Goal: Check status: Check status

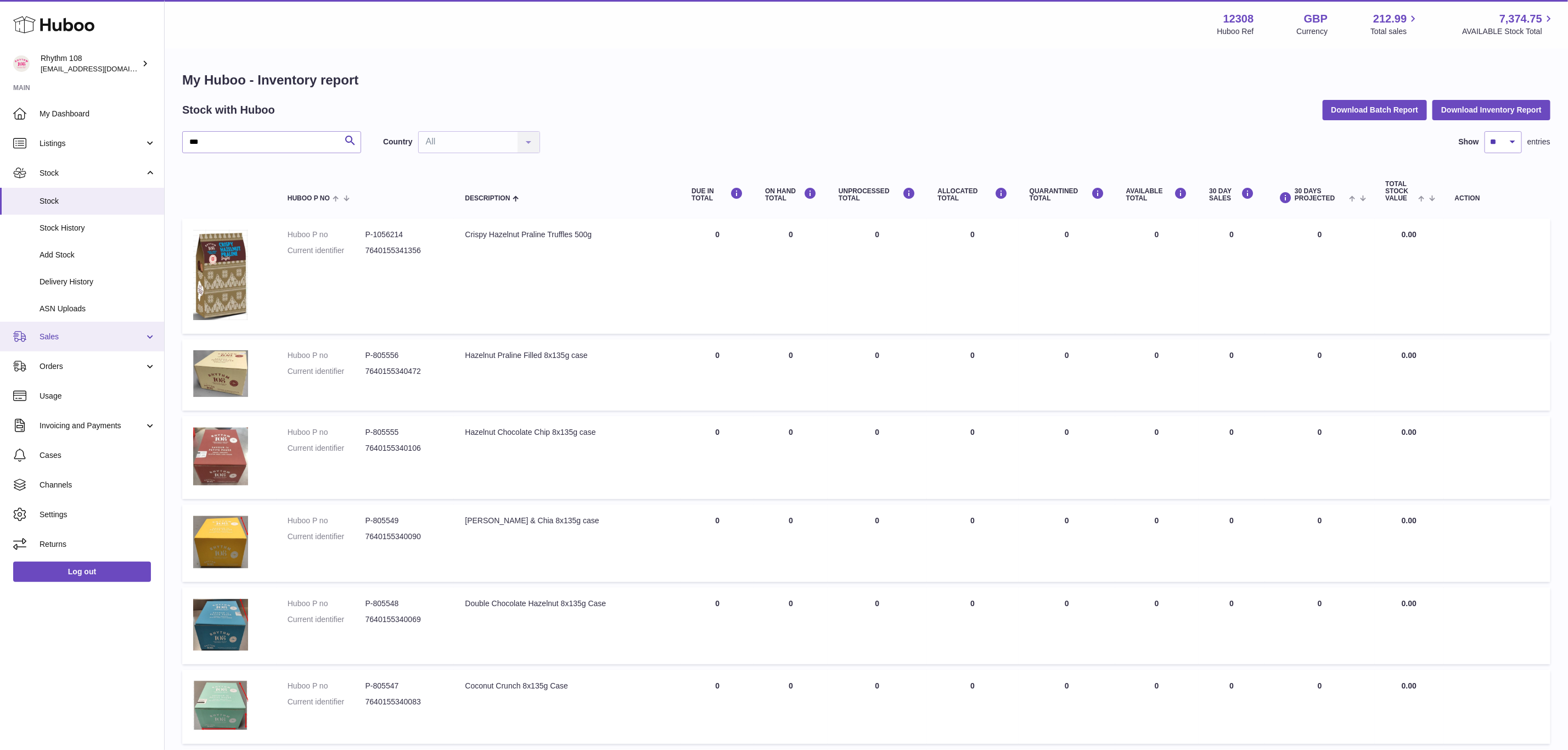
click at [68, 336] on span "Sales" at bounding box center [91, 336] width 105 height 10
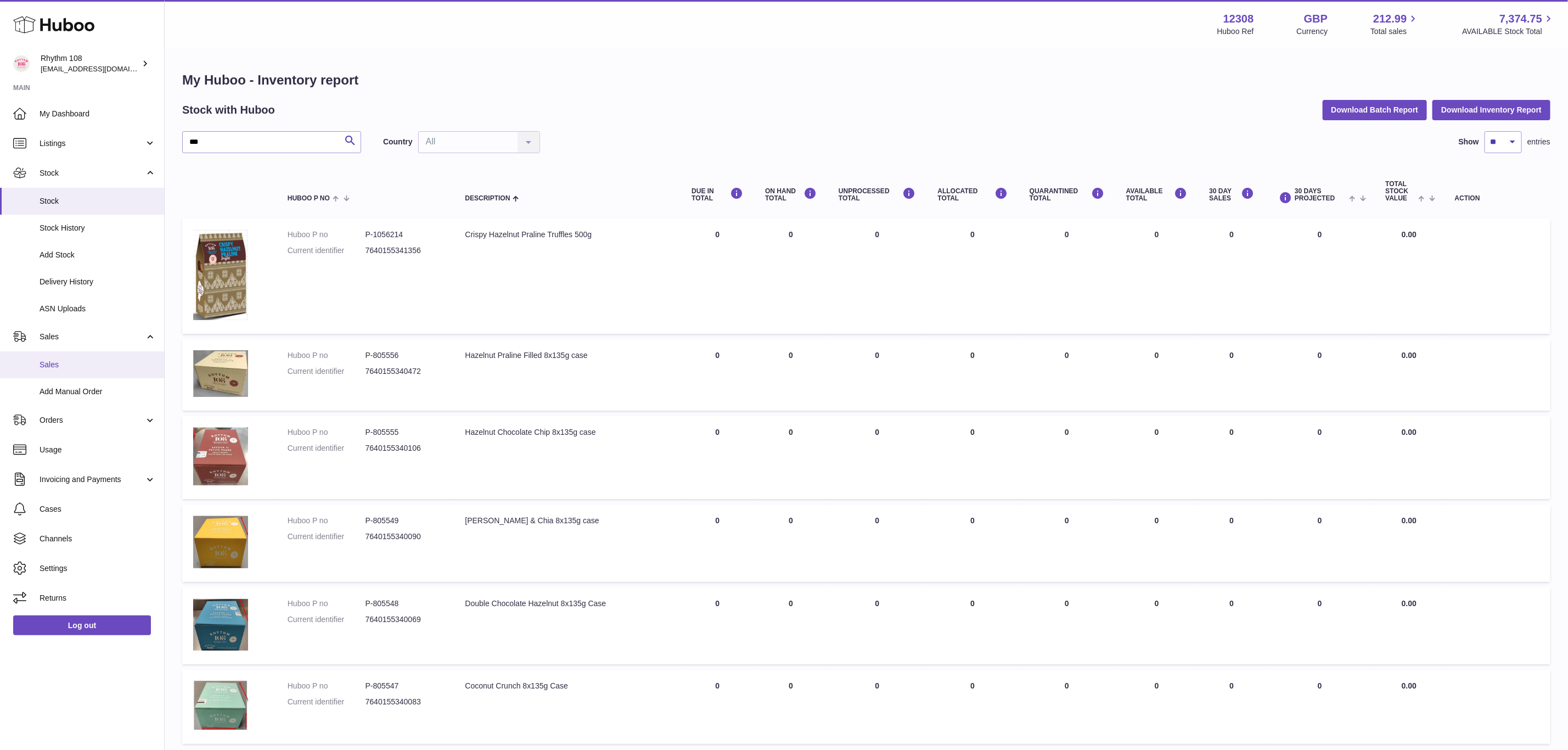
click at [64, 360] on span "Sales" at bounding box center [98, 365] width 117 height 10
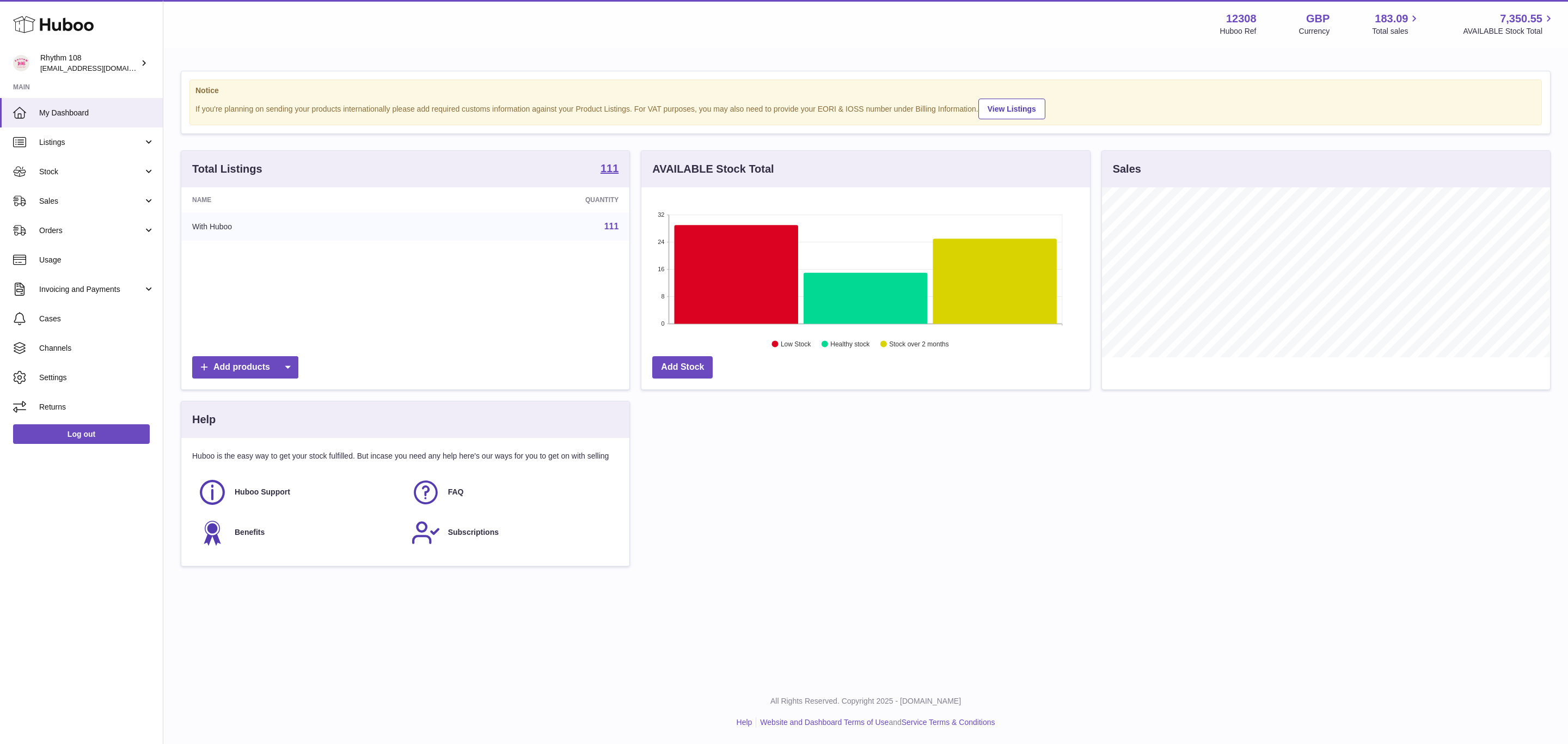
scroll to position [170, 447]
click at [48, 200] on span "Sales" at bounding box center [91, 201] width 104 height 10
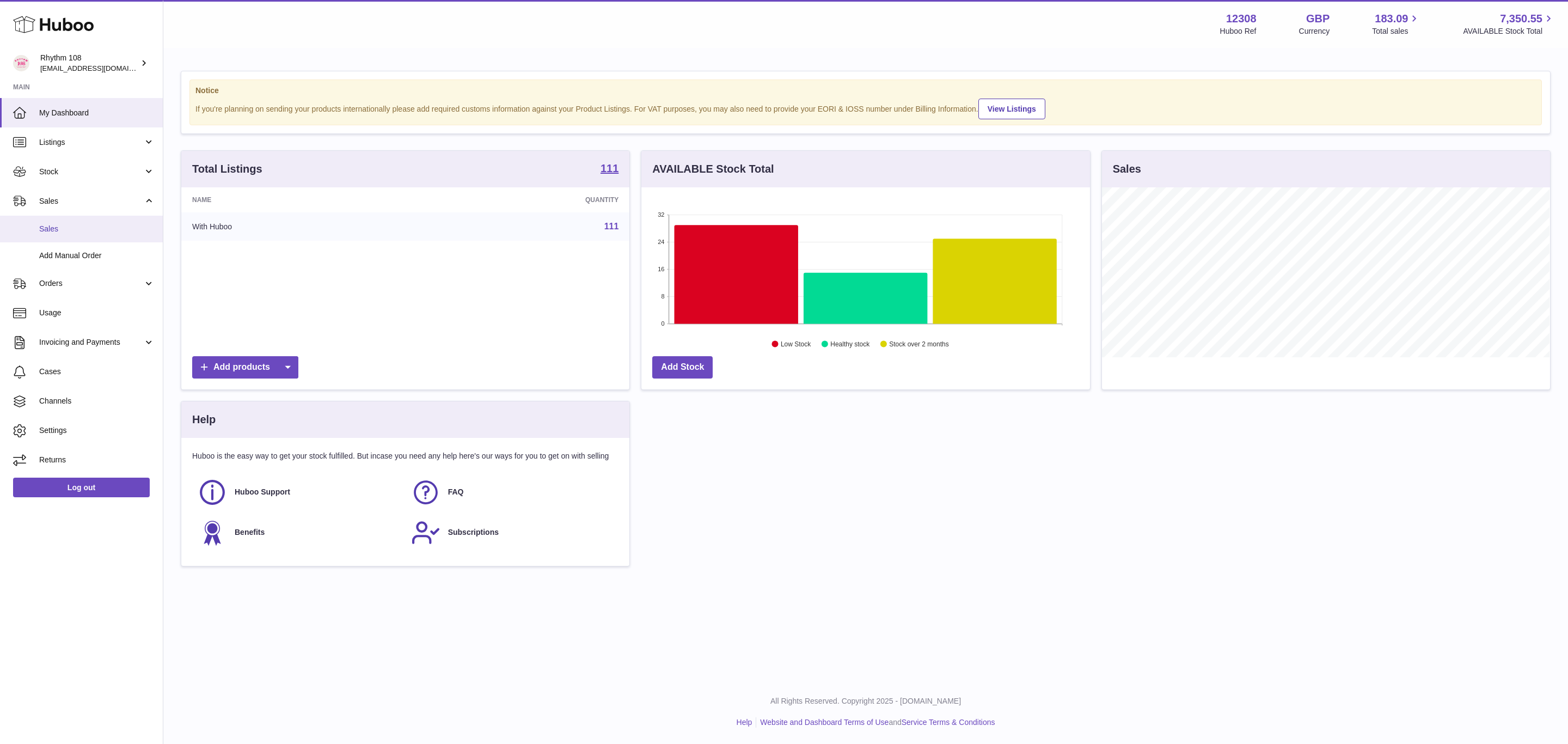
click at [65, 230] on span "Sales" at bounding box center [97, 229] width 116 height 10
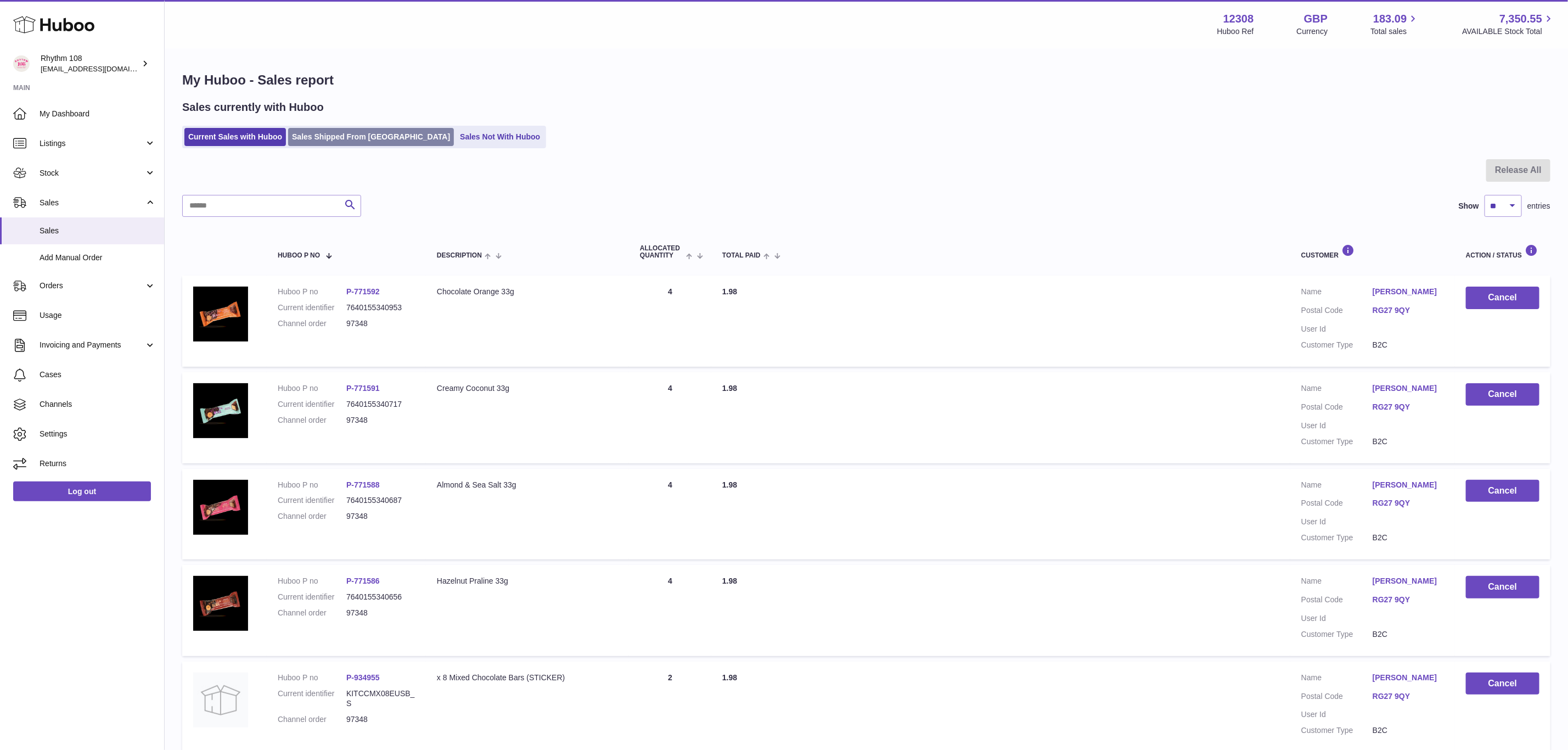
click at [342, 142] on link "Sales Shipped From [GEOGRAPHIC_DATA]" at bounding box center [371, 137] width 166 height 18
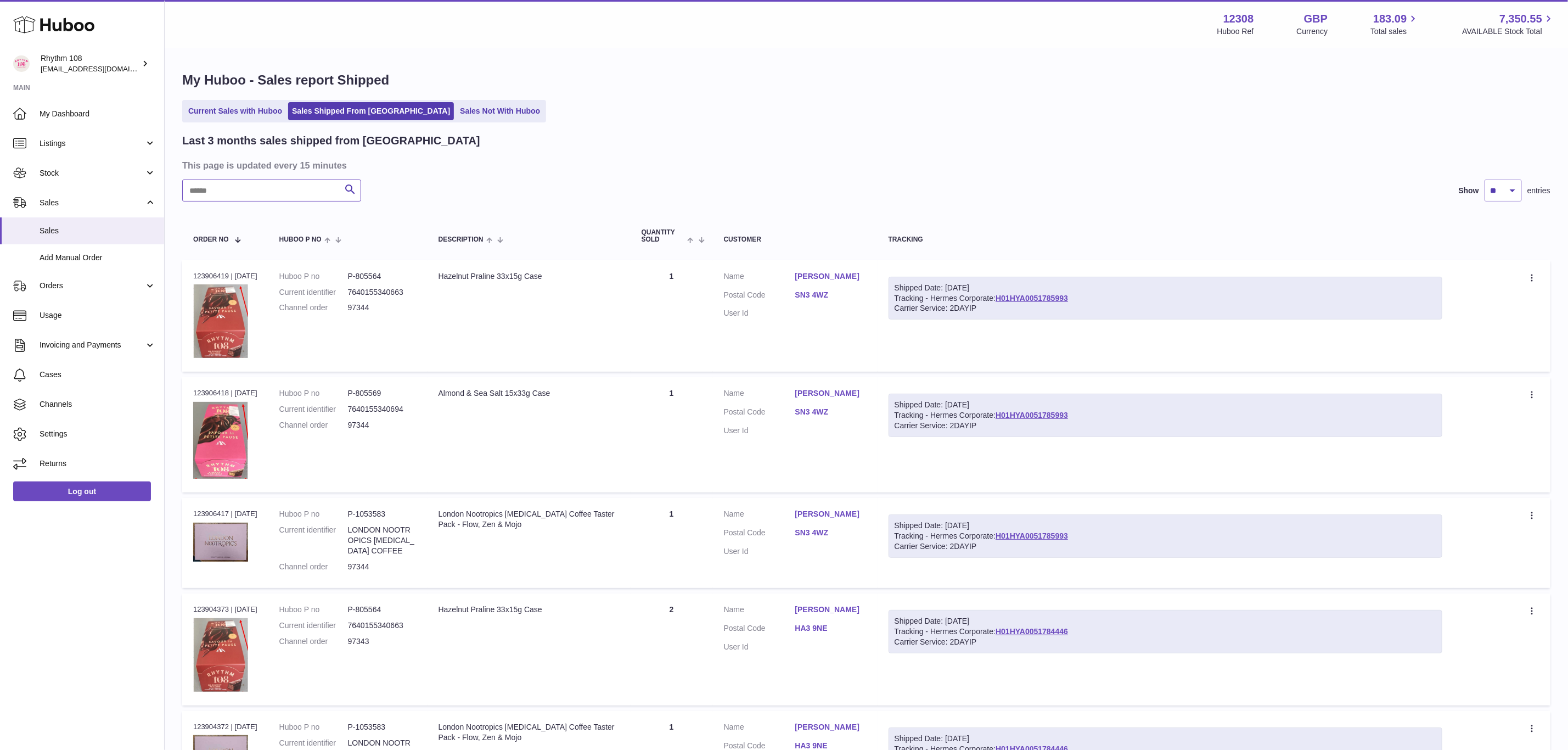
click at [295, 199] on input "text" at bounding box center [272, 190] width 179 height 22
type input "**"
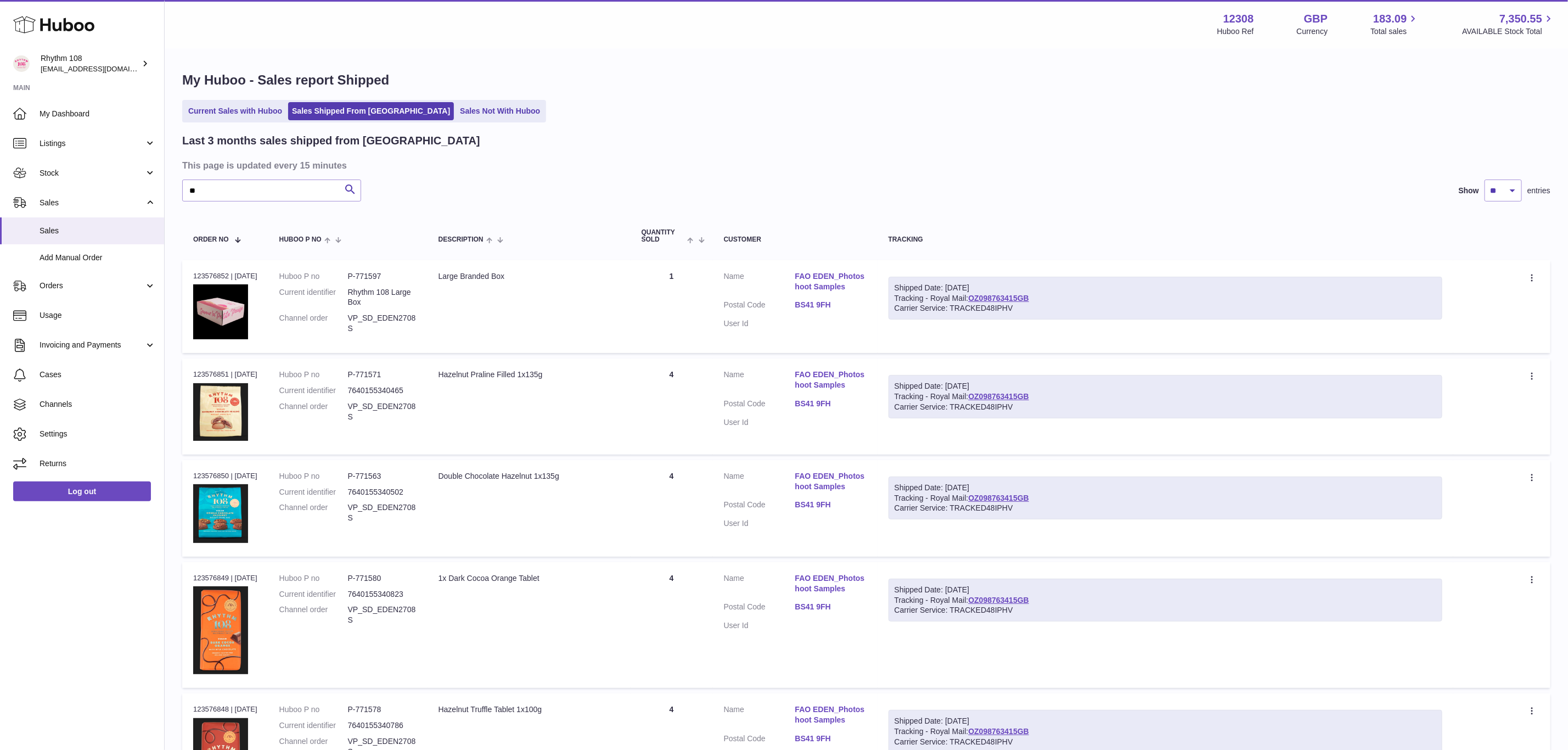
click at [1006, 290] on div "Shipped Date: 27th Aug 2025" at bounding box center [1165, 288] width 542 height 10
click at [1010, 290] on div "Shipped Date: 27th Aug 2025" at bounding box center [1165, 288] width 542 height 10
click at [1013, 294] on link "OZ098763415GB" at bounding box center [998, 298] width 61 height 9
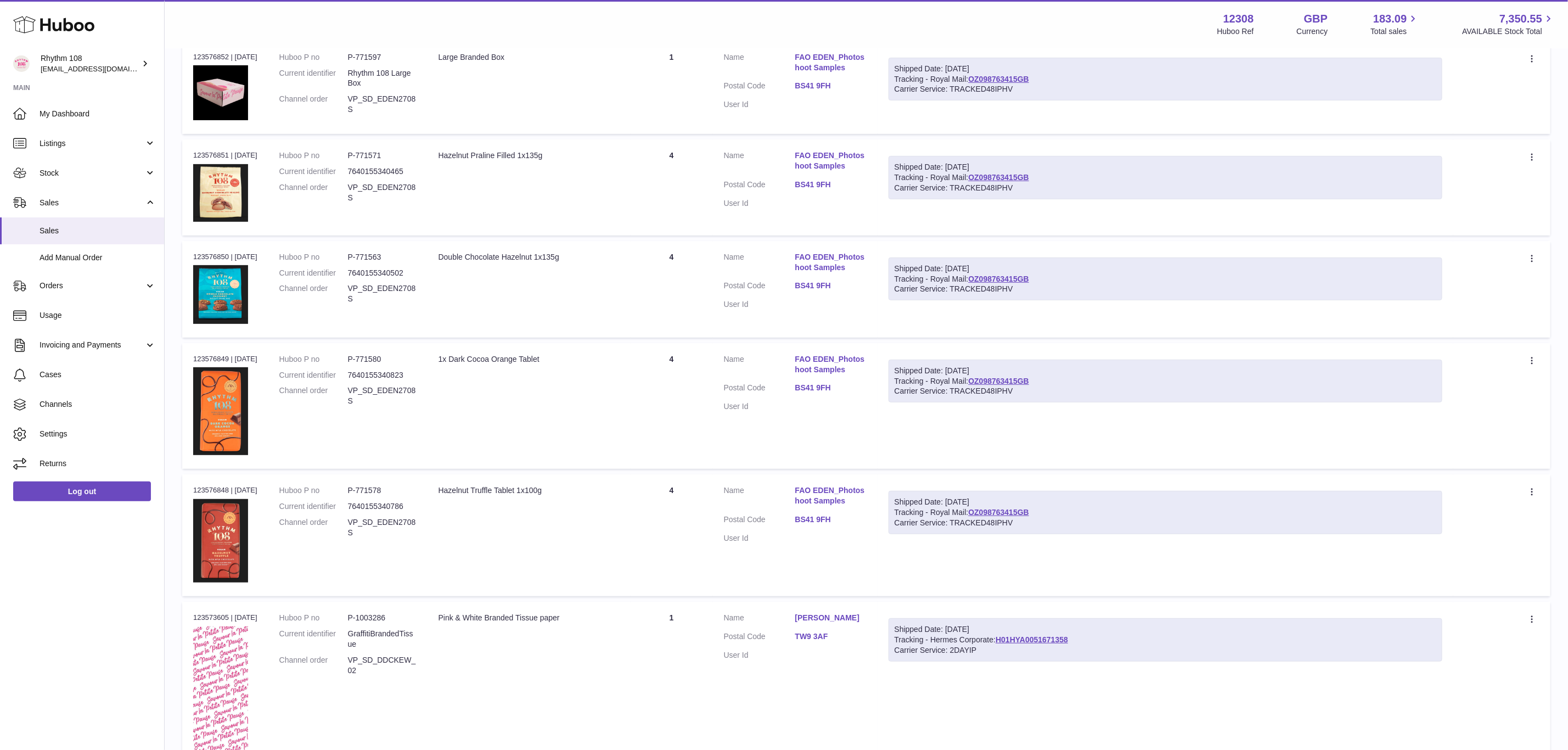
scroll to position [247, 0]
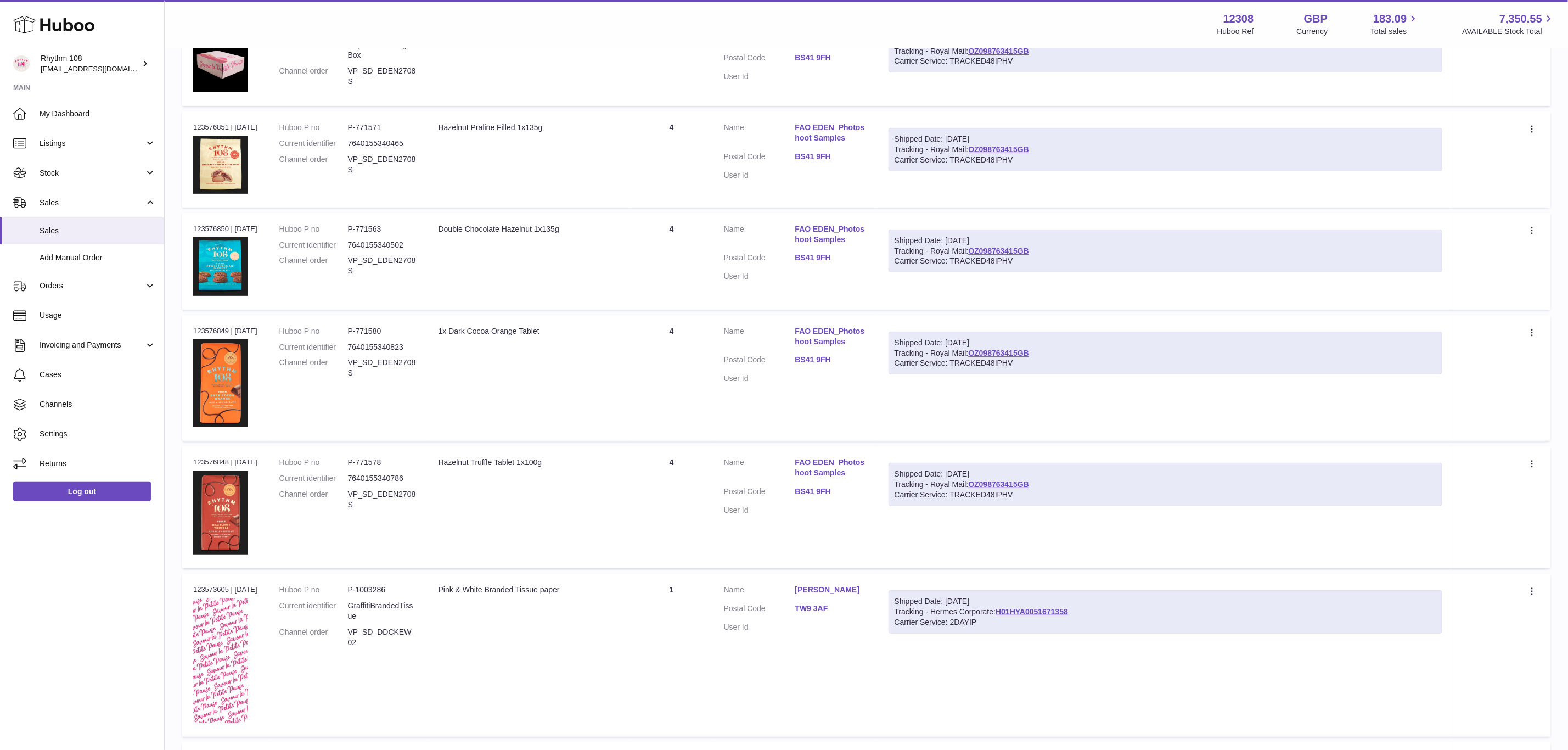
click at [1054, 603] on div "Shipped Date: 28th Aug 2025 Tracking - Hermes Corporate: H01HYA0051671358 Carri…" at bounding box center [1165, 612] width 554 height 44
click at [1054, 607] on link "H01HYA0051671358" at bounding box center [1032, 611] width 72 height 9
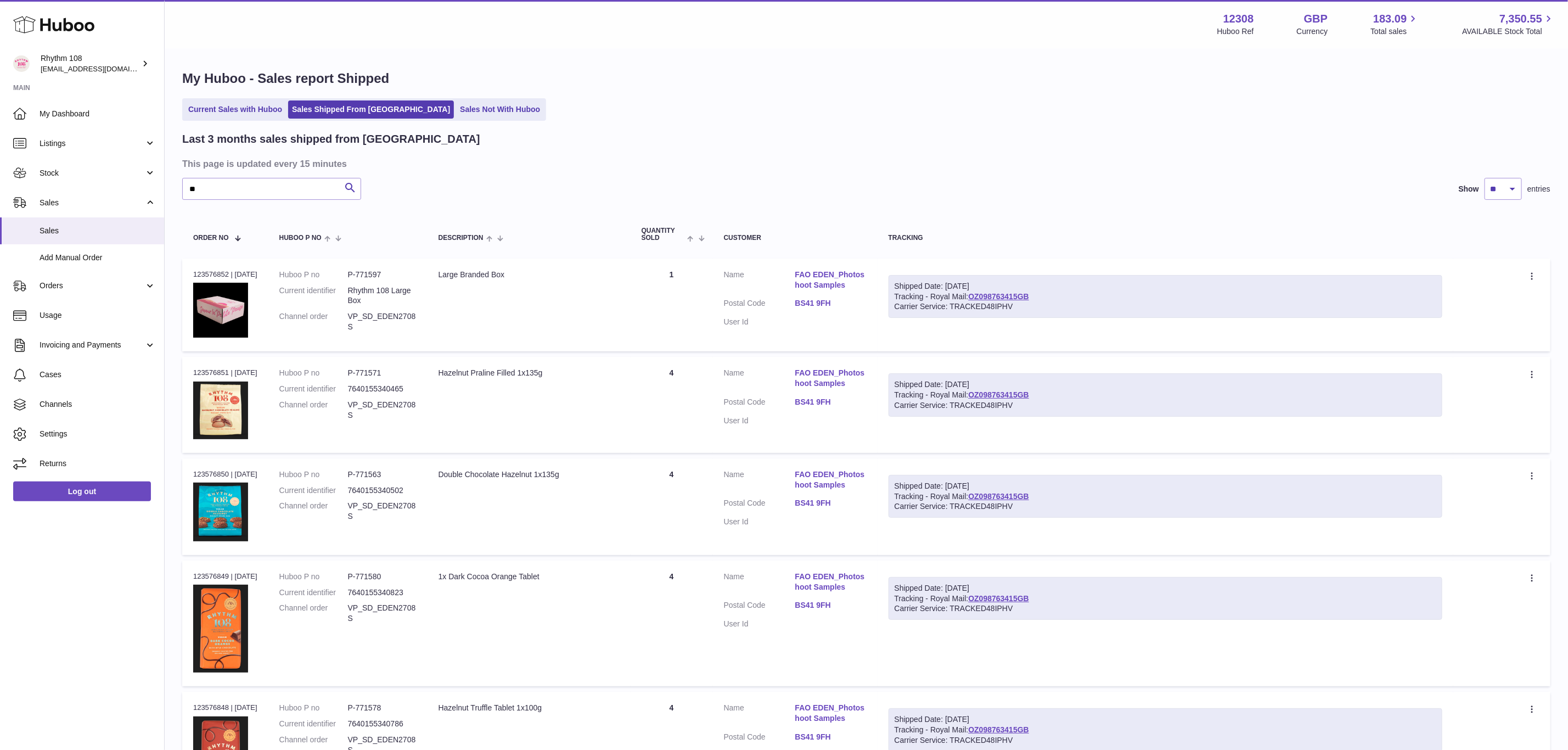
scroll to position [0, 0]
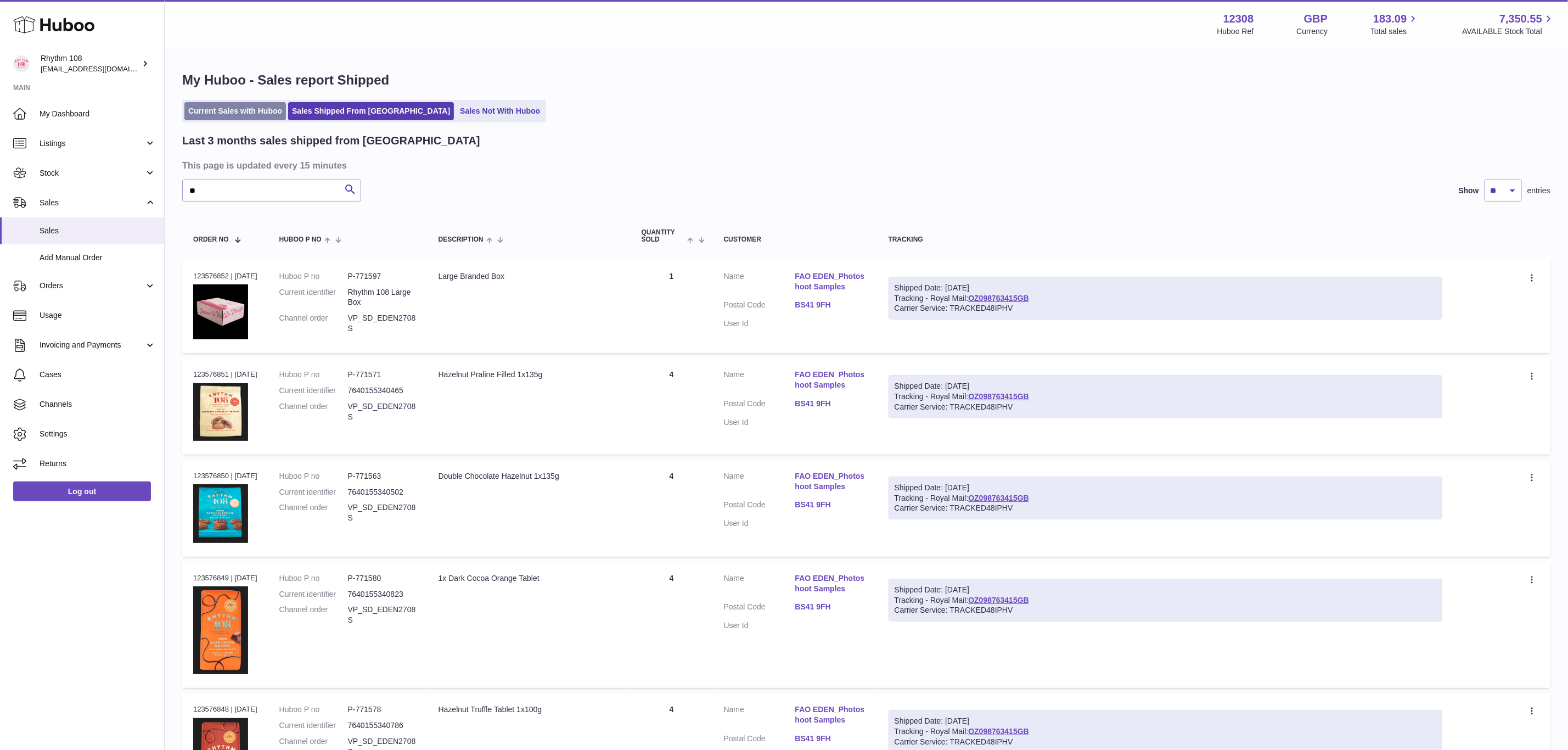
click at [251, 115] on link "Current Sales with Huboo" at bounding box center [235, 111] width 101 height 18
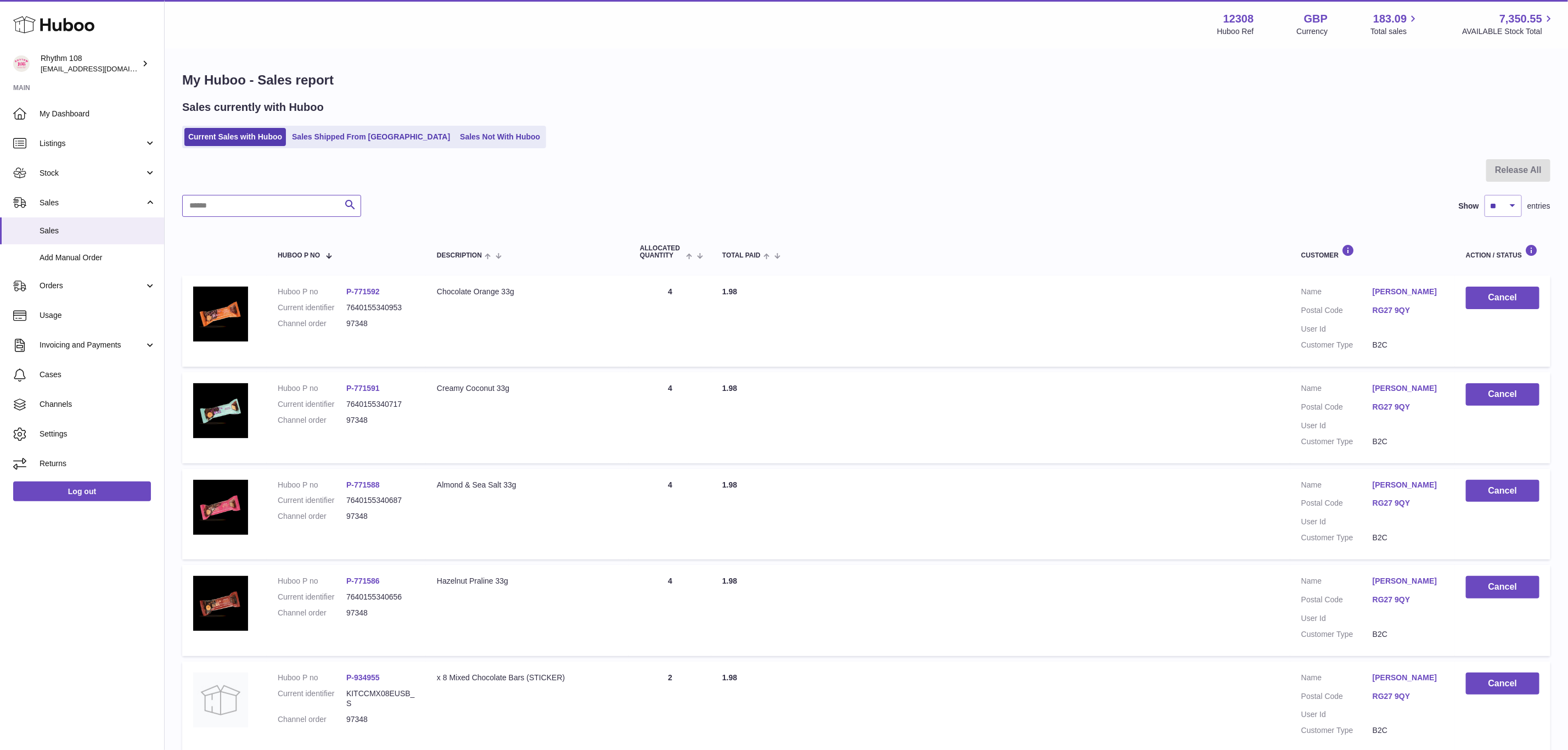
click at [330, 199] on input "text" at bounding box center [272, 206] width 179 height 22
type input "**"
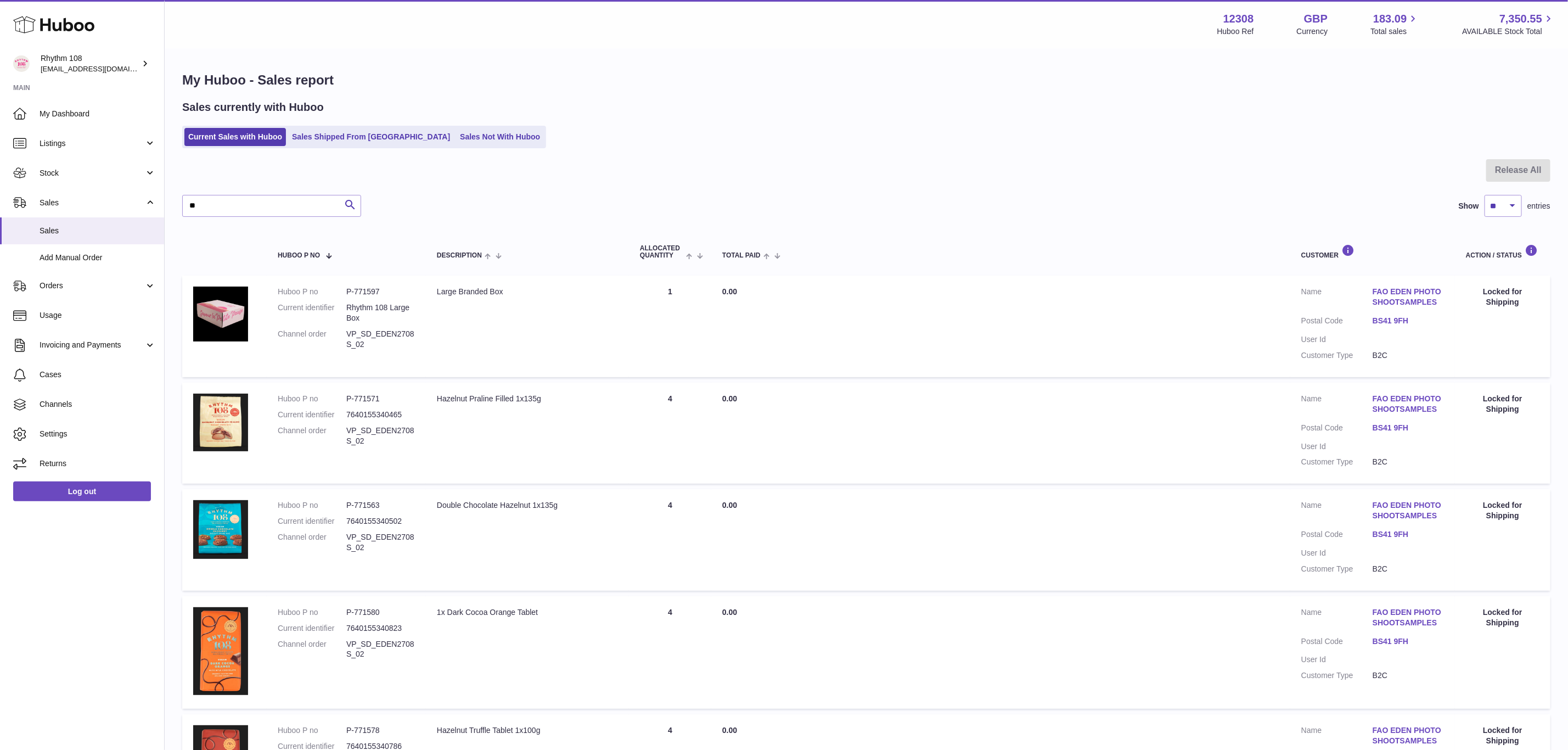
click at [970, 191] on div at bounding box center [867, 177] width 1369 height 36
click at [71, 231] on span "Sales" at bounding box center [98, 231] width 117 height 10
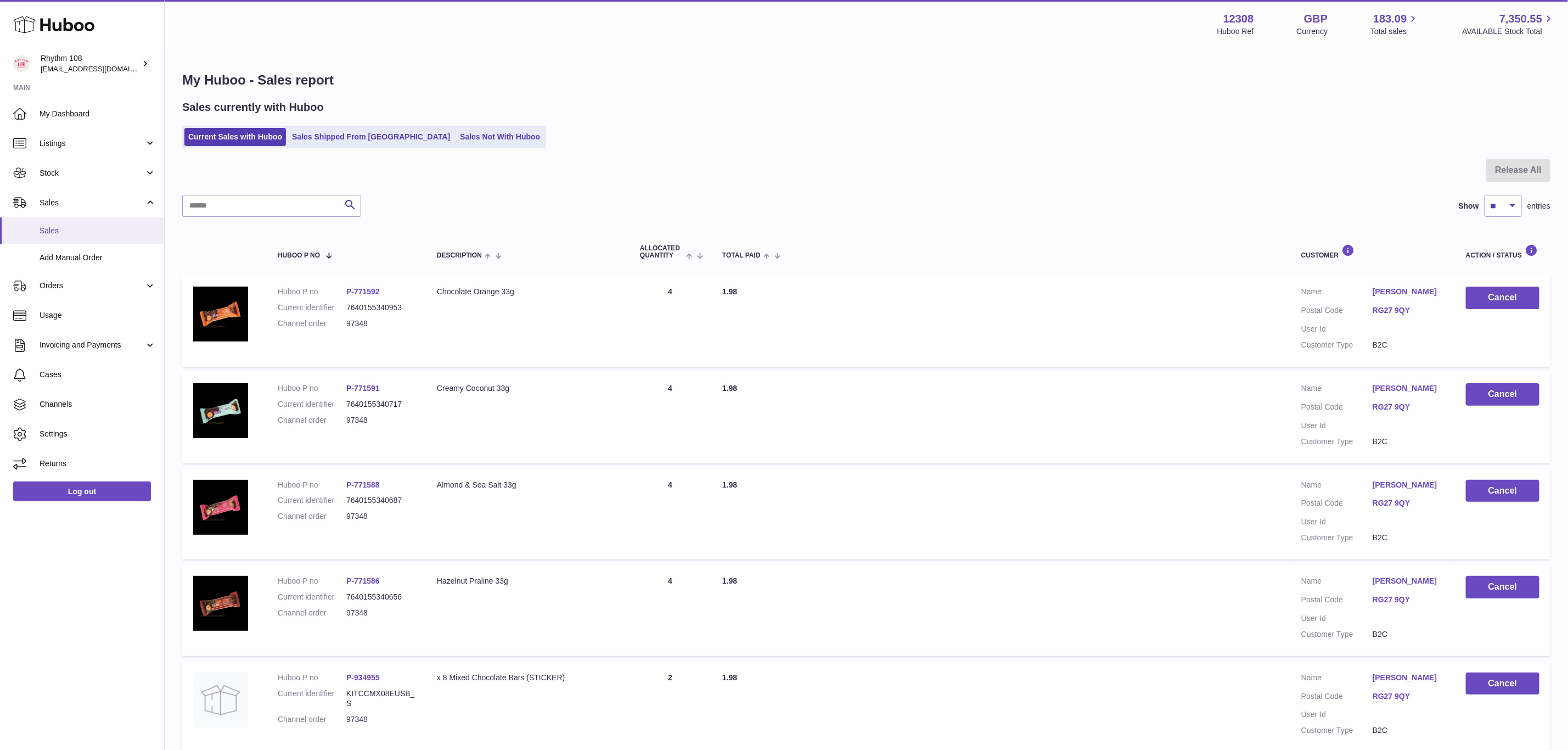
click at [48, 230] on span "Sales" at bounding box center [98, 231] width 117 height 10
